Goal: Task Accomplishment & Management: Use online tool/utility

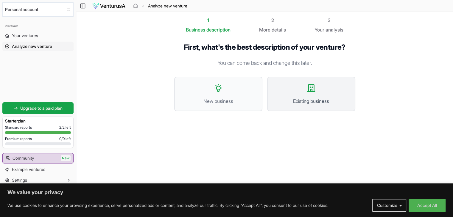
click at [311, 94] on button "Existing business" at bounding box center [311, 94] width 88 height 35
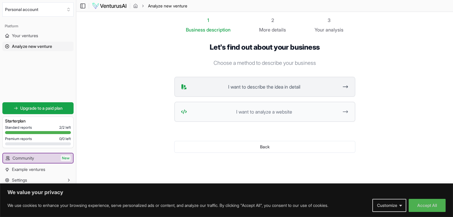
click at [293, 84] on span "I want to describe the idea in detail" at bounding box center [263, 86] width 149 height 7
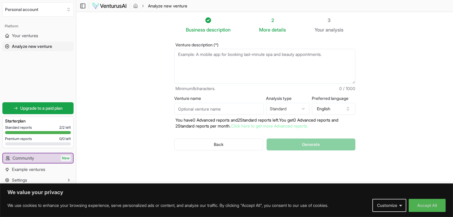
click at [217, 63] on textarea "Venture description (*)" at bounding box center [264, 66] width 181 height 35
paste textarea "# PRD - Sistema PDV MercadoPro ## Product Requirements Document ### Versão 1.0 …"
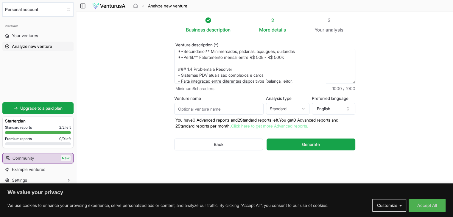
click at [313, 57] on textarea "# PRD - Sistema PDV MercadoPro ## Product Requirements Document ### Versão 1.0 …" at bounding box center [264, 66] width 181 height 35
paste textarea "Loremips do Sitam C Adipisci Elitsedd e te incididunt utlabore etd magnaaliqu e…"
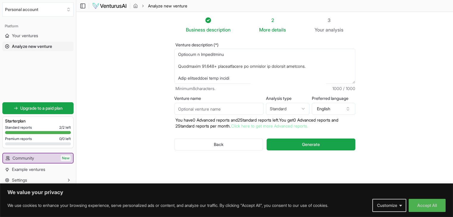
scroll to position [0, 0]
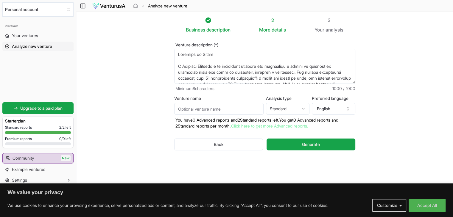
drag, startPoint x: 223, startPoint y: 50, endPoint x: 163, endPoint y: 49, distance: 60.8
click at [163, 49] on section "Business description 2 More details 3 Your analysis Venture description (*) Min…" at bounding box center [264, 100] width 377 height 176
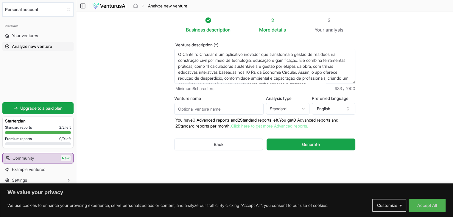
click at [177, 67] on textarea "Venture description (*)" at bounding box center [264, 66] width 181 height 35
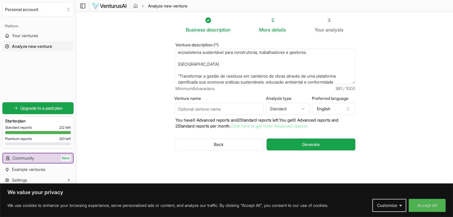
scroll to position [36, 0]
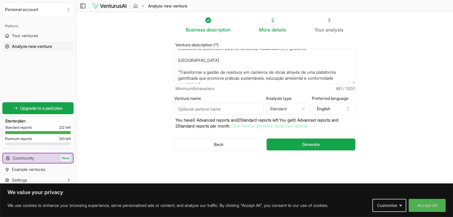
drag, startPoint x: 197, startPoint y: 69, endPoint x: 175, endPoint y: 65, distance: 23.1
click at [175, 65] on textarea "Venture description (*)" at bounding box center [264, 66] width 181 height 35
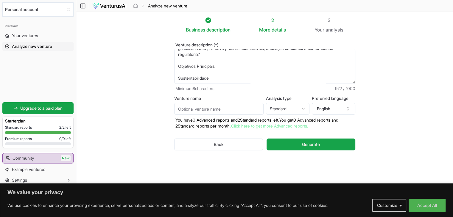
scroll to position [60, 0]
drag, startPoint x: 230, startPoint y: 60, endPoint x: 172, endPoint y: 55, distance: 58.3
click at [172, 55] on div "Venture description (*) Minimum 8 characters. 972 / 1000 Venture name Analysis …" at bounding box center [265, 101] width 200 height 136
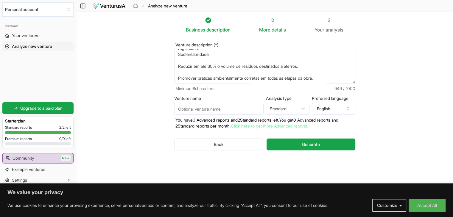
scroll to position [48, 0]
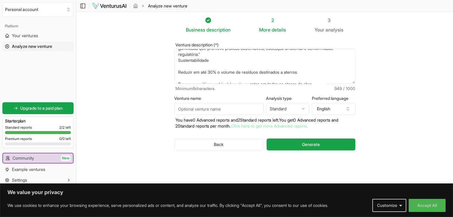
drag, startPoint x: 214, startPoint y: 67, endPoint x: 172, endPoint y: 68, distance: 42.0
click at [172, 68] on div "Venture description (*) Minimum 8 characters. 949 / 1000 Venture name Analysis …" at bounding box center [265, 101] width 200 height 136
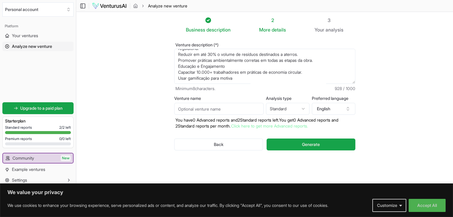
scroll to position [60, 0]
drag, startPoint x: 247, startPoint y: 80, endPoint x: 170, endPoint y: 90, distance: 76.8
click at [170, 90] on div "Venture description (*) Minimum 8 characters. 927 / 1000 Venture name Analysis …" at bounding box center [265, 101] width 200 height 136
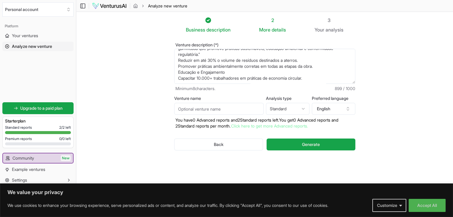
paste textarea "Usar gamificação para motivar e engajar usuários no aprendizado."
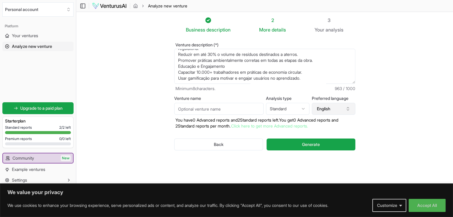
type textarea "O Canteiro Circular é um aplicativo inovador que transforma a gestão de resíduo…"
click at [333, 113] on button "English" at bounding box center [333, 109] width 43 height 12
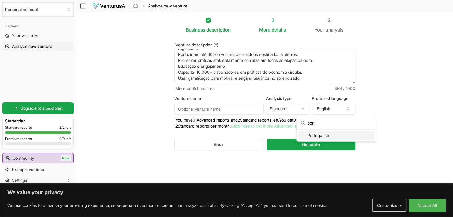
type input "por"
click at [337, 136] on div "Portuguese" at bounding box center [336, 136] width 77 height 10
click at [236, 111] on input "Venture name" at bounding box center [218, 109] width 89 height 12
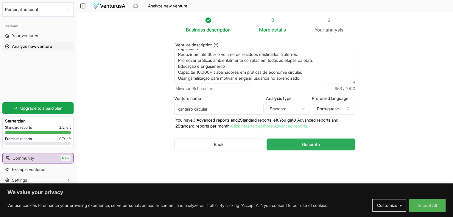
type input "canteiro circular"
click at [308, 144] on span "Generate" at bounding box center [311, 145] width 18 height 6
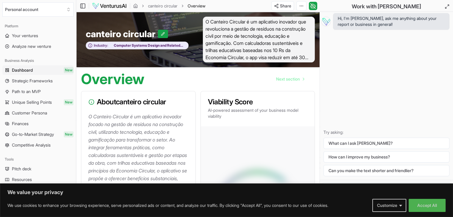
click at [184, 83] on div "Overview Next section" at bounding box center [197, 76] width 243 height 19
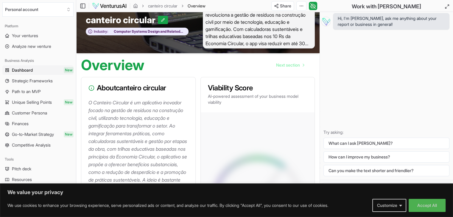
scroll to position [24, 0]
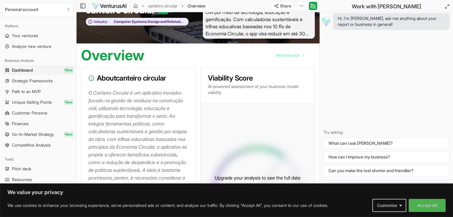
click at [249, 59] on div "Overview Next section" at bounding box center [197, 52] width 243 height 19
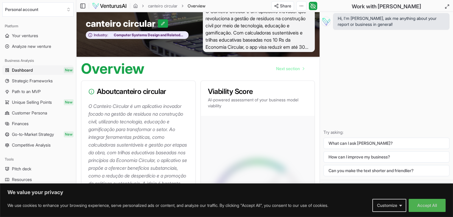
scroll to position [12, 0]
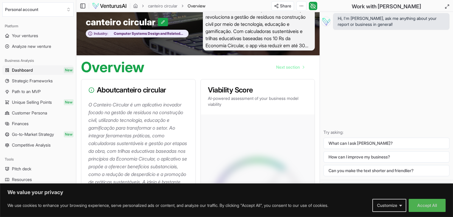
click at [206, 73] on div "Overview Next section" at bounding box center [197, 64] width 243 height 19
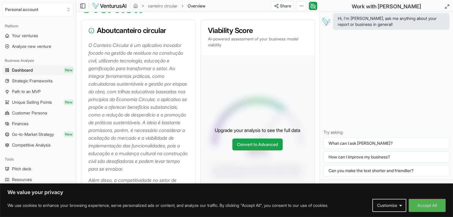
scroll to position [83, 0]
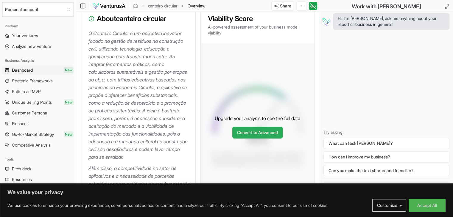
click at [260, 139] on link "Convert to Advanced" at bounding box center [257, 133] width 50 height 12
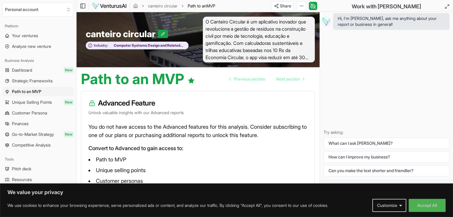
click at [213, 84] on div "Path to an MVP Previous section Next section" at bounding box center [197, 76] width 243 height 19
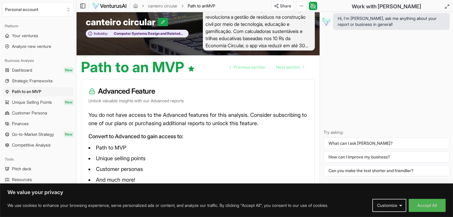
scroll to position [13, 0]
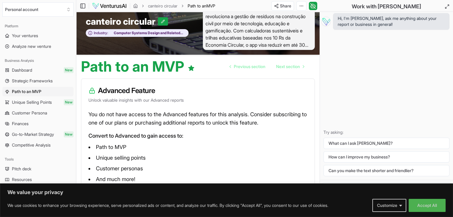
click at [35, 70] on link "Dashboard New" at bounding box center [37, 71] width 71 height 10
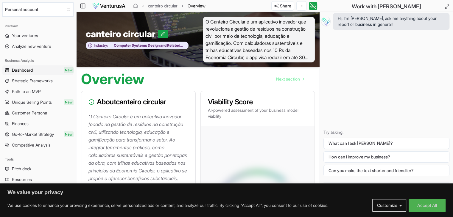
click at [193, 76] on div "Overview Next section" at bounding box center [197, 76] width 243 height 19
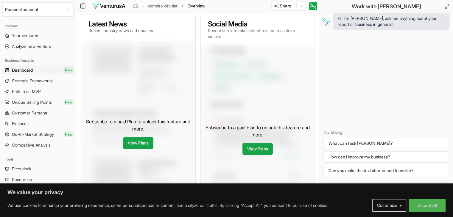
scroll to position [310, 0]
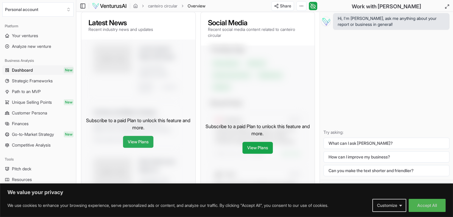
click at [144, 148] on link "View Plans" at bounding box center [138, 142] width 30 height 12
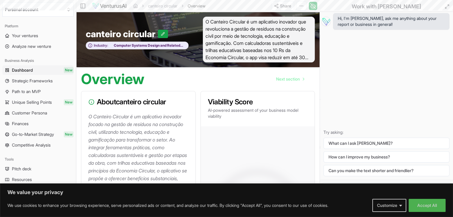
scroll to position [310, 0]
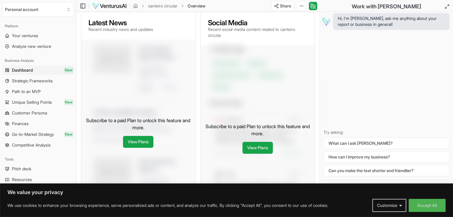
click at [196, 43] on div "About canteiro circular O Canteiro Circular é um aplicativo inovador focado na …" at bounding box center [198, 185] width 234 height 809
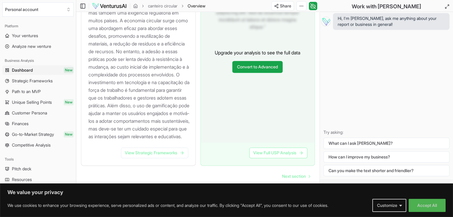
scroll to position [764, 0]
click at [180, 152] on icon at bounding box center [182, 153] width 5 height 5
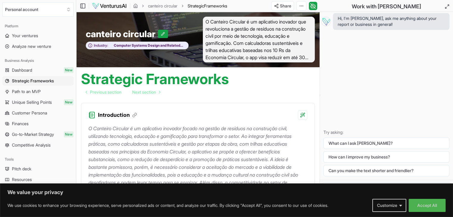
click at [230, 88] on div "Strategic Frameworks Previous section Next section" at bounding box center [197, 82] width 243 height 31
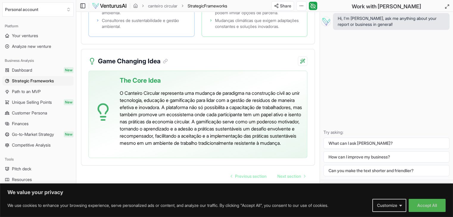
scroll to position [1546, 0]
click at [287, 174] on span "Next section" at bounding box center [289, 177] width 24 height 6
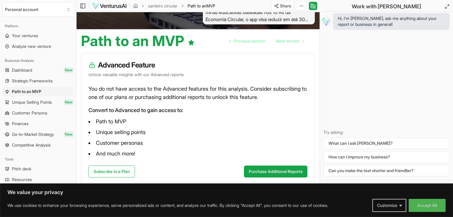
scroll to position [40, 0]
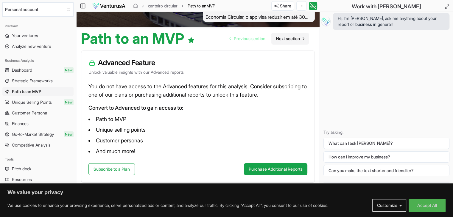
click at [293, 39] on span "Next section" at bounding box center [288, 39] width 24 height 6
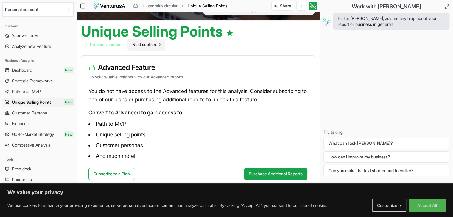
scroll to position [52, 0]
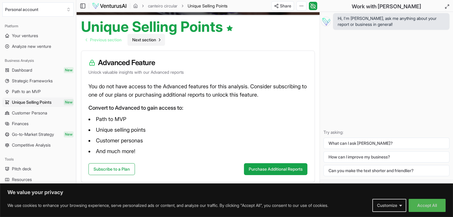
click at [152, 38] on span "Next section" at bounding box center [144, 40] width 24 height 6
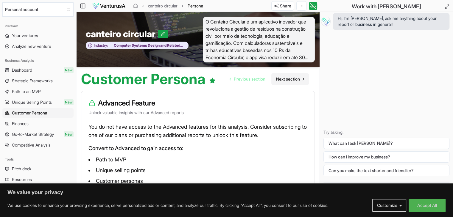
click at [287, 81] on span "Next section" at bounding box center [288, 79] width 24 height 6
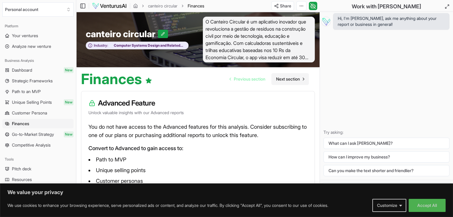
click at [290, 80] on span "Next section" at bounding box center [288, 79] width 24 height 6
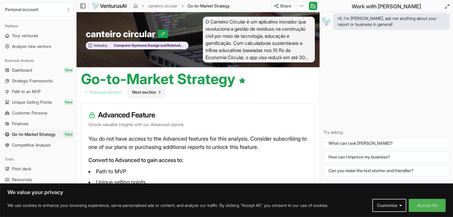
click at [146, 89] on span "Next section" at bounding box center [144, 92] width 24 height 6
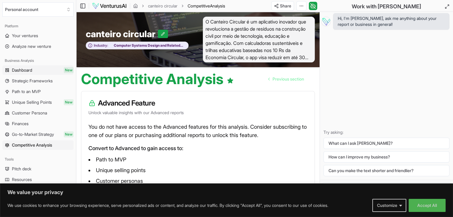
click at [55, 70] on link "Dashboard New" at bounding box center [37, 71] width 71 height 10
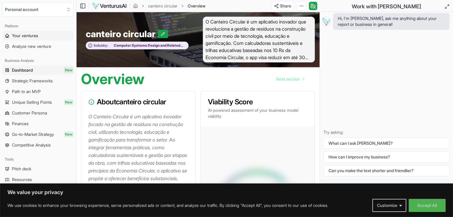
click at [46, 36] on link "Your ventures" at bounding box center [37, 36] width 71 height 10
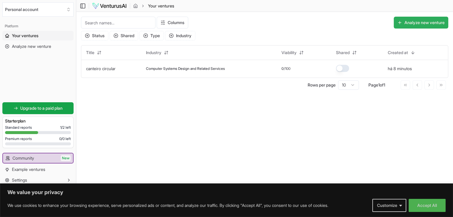
click at [427, 24] on button "Analyze new venture" at bounding box center [421, 23] width 54 height 12
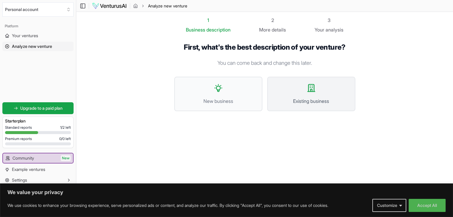
click at [304, 101] on span "Existing business" at bounding box center [311, 101] width 75 height 7
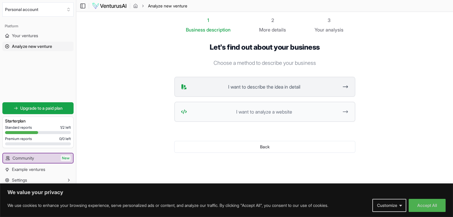
click at [269, 86] on span "I want to describe the idea in detail" at bounding box center [263, 86] width 149 height 7
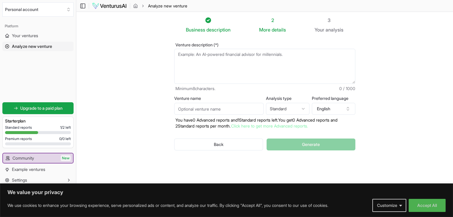
click at [283, 68] on textarea "Venture description (*)" at bounding box center [264, 66] width 181 height 35
paste textarea "O MercadoPro é um sistema de Ponto de Venda (PDV) desenvolvido para pequenos me…"
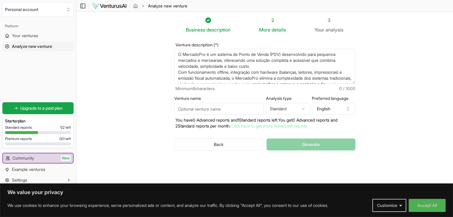
scroll to position [51, 0]
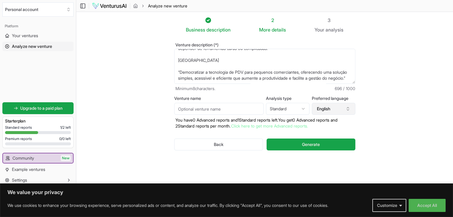
type textarea "O MercadoPro é um sistema de Ponto de Venda (PDV) desenvolvido para pequenos me…"
click at [330, 107] on button "English" at bounding box center [333, 109] width 43 height 12
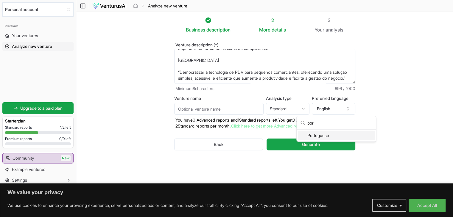
type input "por"
click at [322, 135] on div "Portuguese" at bounding box center [336, 136] width 77 height 10
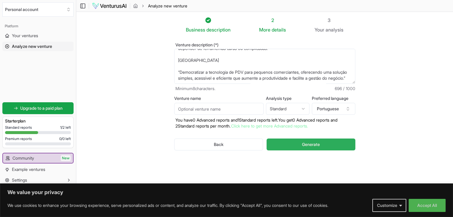
click at [332, 141] on button "Generate" at bounding box center [311, 145] width 88 height 12
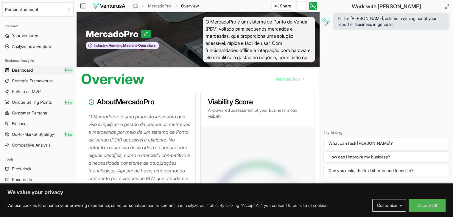
click at [322, 76] on div "Hi, I'm [PERSON_NAME], ask me anything about your report or business in general…" at bounding box center [386, 96] width 133 height 168
click at [202, 85] on div "Overview Next section" at bounding box center [197, 76] width 243 height 19
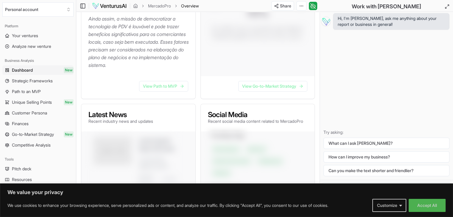
scroll to position [202, 0]
click at [40, 81] on span "Strategic Frameworks" at bounding box center [32, 81] width 41 height 6
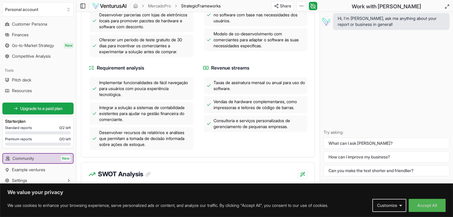
scroll to position [286, 0]
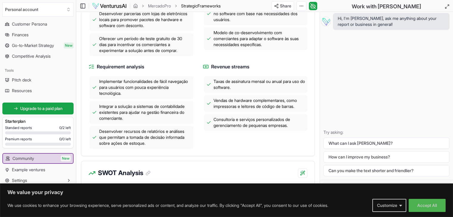
click at [199, 110] on div "Business strategies Foco em um suporte ao cliente excepcional, criando um siste…" at bounding box center [197, 56] width 219 height 183
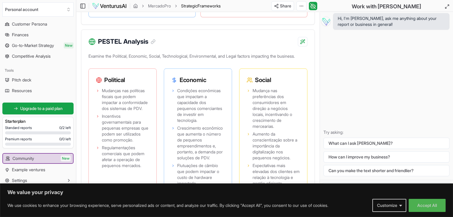
scroll to position [619, 0]
click at [211, 74] on div "PESTEL Analysis Examine the Political, Economic, Social, Technological, Environ…" at bounding box center [198, 178] width 234 height 299
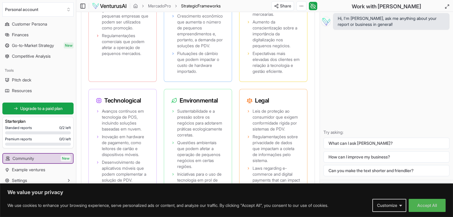
scroll to position [738, 0]
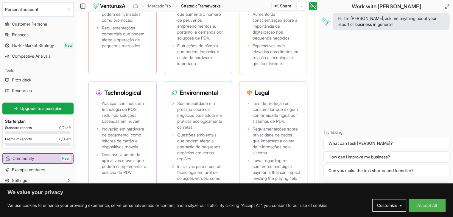
click at [309, 61] on div "Examine the Political, Economic, Social, Technological, Environmental, and Lega…" at bounding box center [197, 70] width 233 height 276
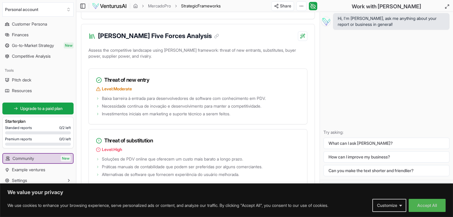
scroll to position [929, 0]
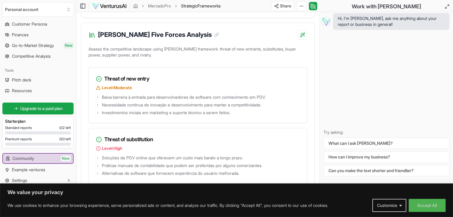
click at [323, 77] on div "Hi, I'm [PERSON_NAME], ask me anything about your report or business in general…" at bounding box center [386, 96] width 133 height 168
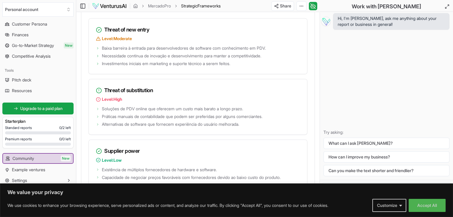
scroll to position [989, 0]
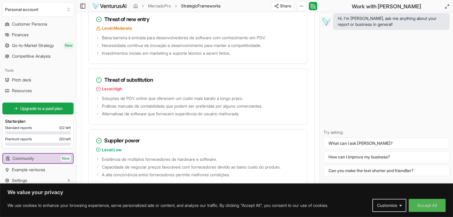
click at [308, 77] on div "Assess the competitive landscape using [PERSON_NAME] framework: threat of new e…" at bounding box center [197, 149] width 233 height 328
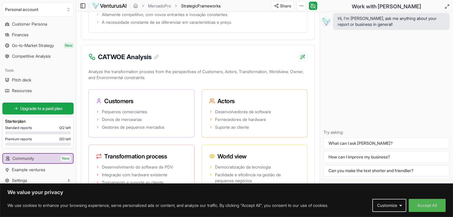
scroll to position [1274, 0]
